Goal: Task Accomplishment & Management: Manage account settings

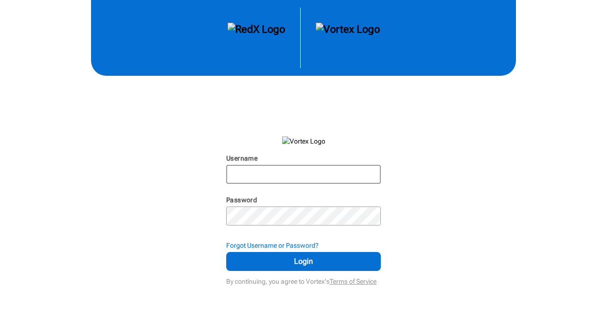
click at [248, 175] on input "Username" at bounding box center [303, 174] width 153 height 17
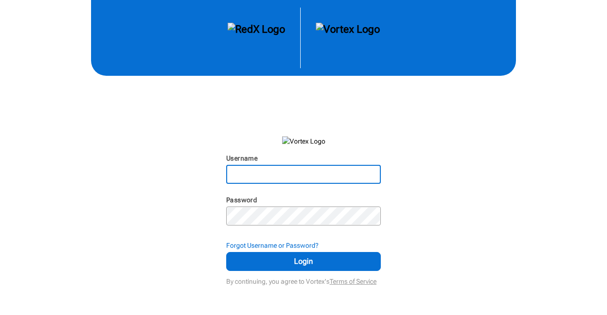
type input "[EMAIL_ADDRESS][DOMAIN_NAME]"
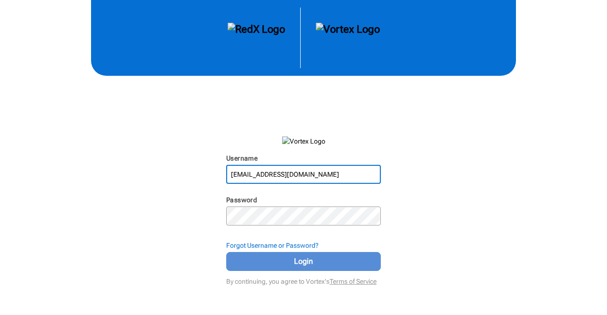
click at [282, 262] on span "Login" at bounding box center [303, 261] width 131 height 11
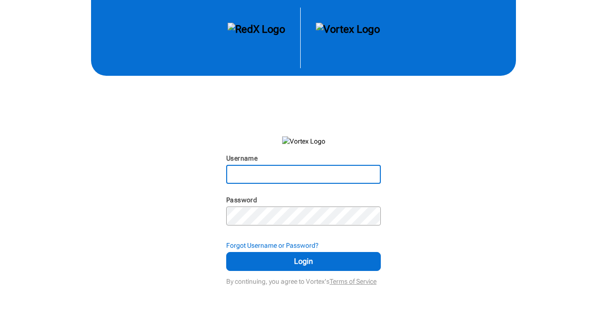
click at [274, 178] on input "Username" at bounding box center [303, 174] width 153 height 17
type input "[EMAIL_ADDRESS][DOMAIN_NAME]"
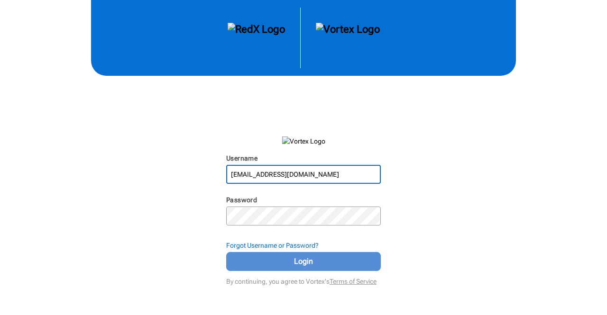
click at [296, 259] on span "Login" at bounding box center [303, 261] width 131 height 11
